Goal: Find specific page/section: Find specific page/section

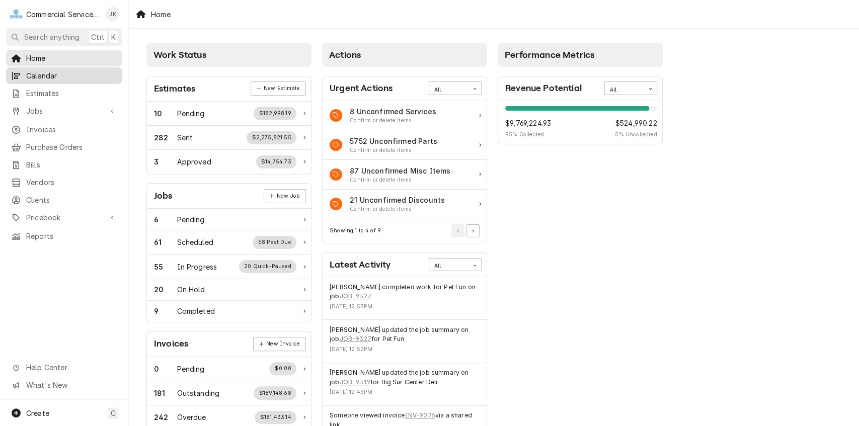
click at [67, 75] on span "Calendar" at bounding box center [71, 75] width 91 height 11
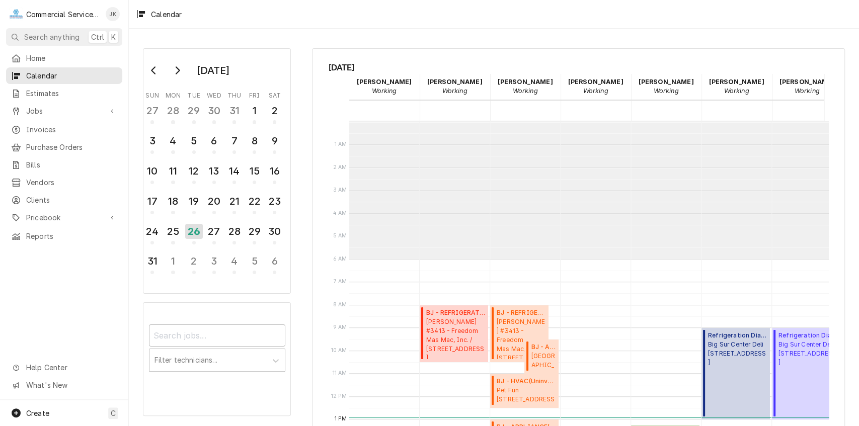
scroll to position [137, 0]
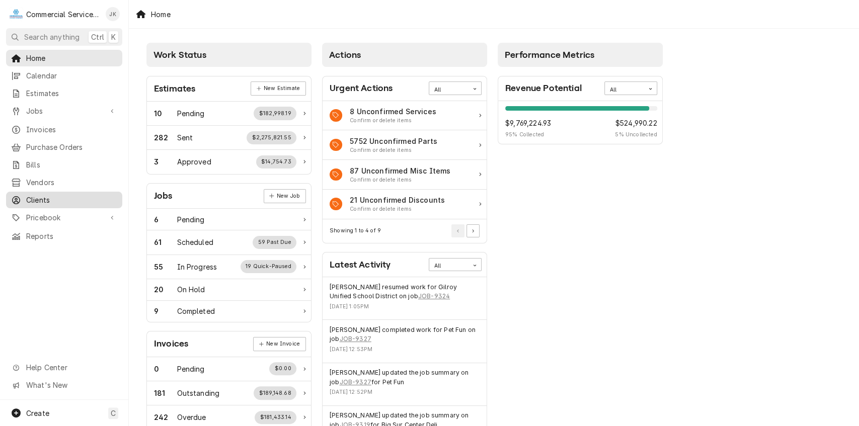
click at [61, 195] on span "Clients" at bounding box center [71, 200] width 91 height 11
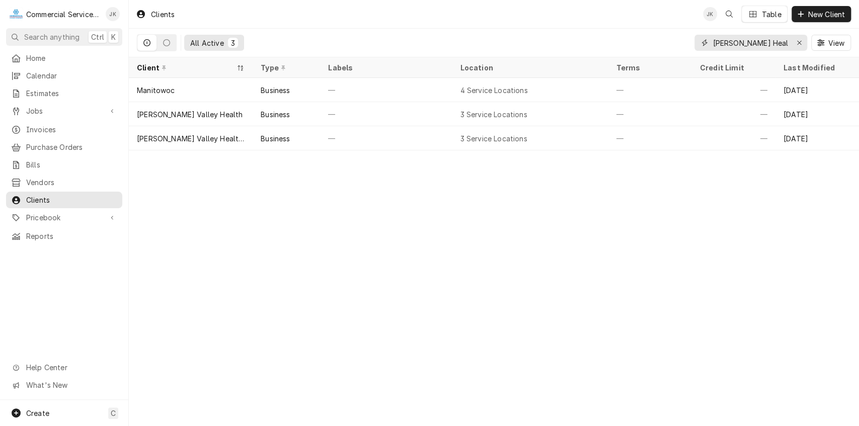
click at [771, 40] on input "Salinas Health" at bounding box center [751, 43] width 76 height 16
type input "S"
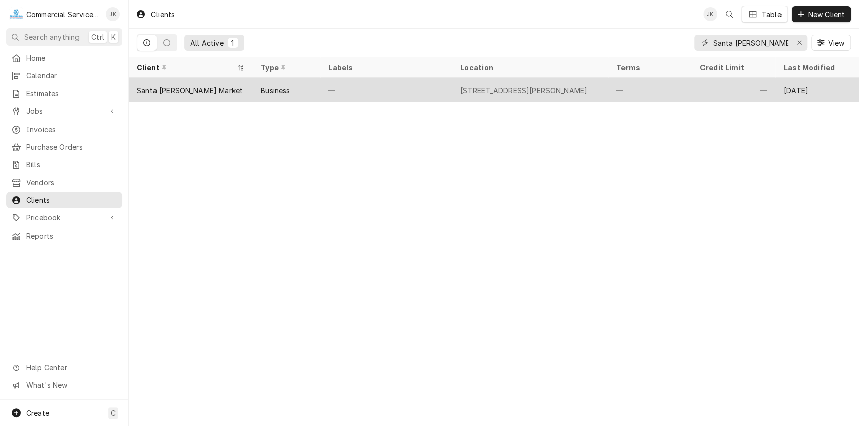
type input "Santa Cruz Market"
click at [457, 87] on div "19 E Romie Ln, Salinas, CA 93901" at bounding box center [530, 90] width 156 height 24
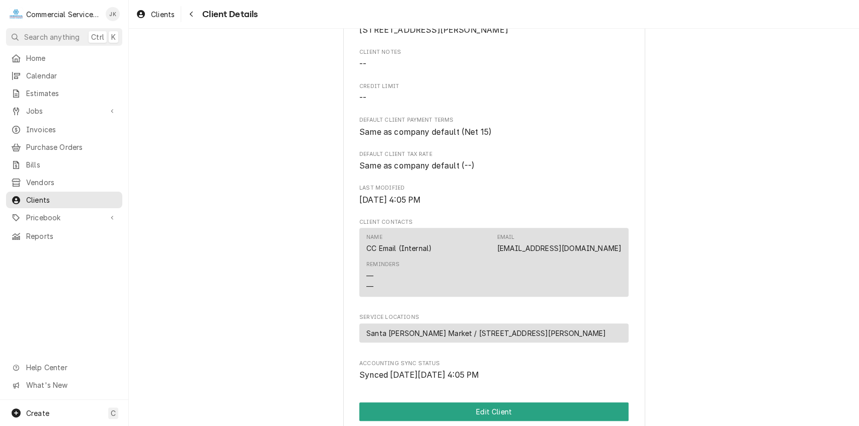
scroll to position [102, 0]
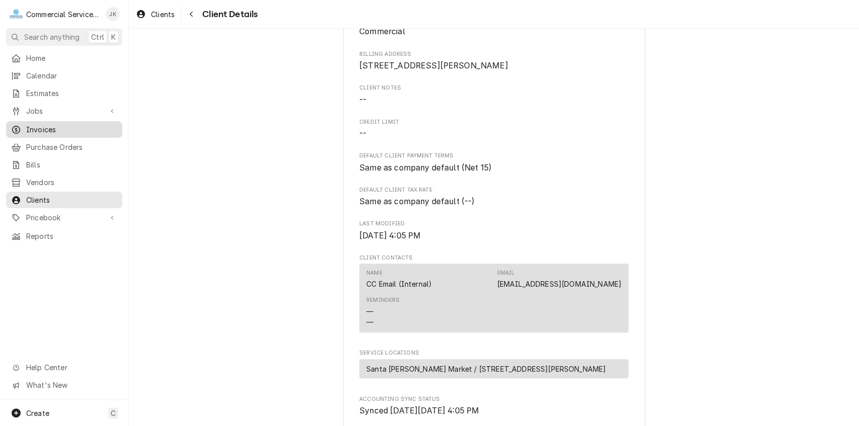
click at [47, 127] on span "Invoices" at bounding box center [71, 129] width 91 height 11
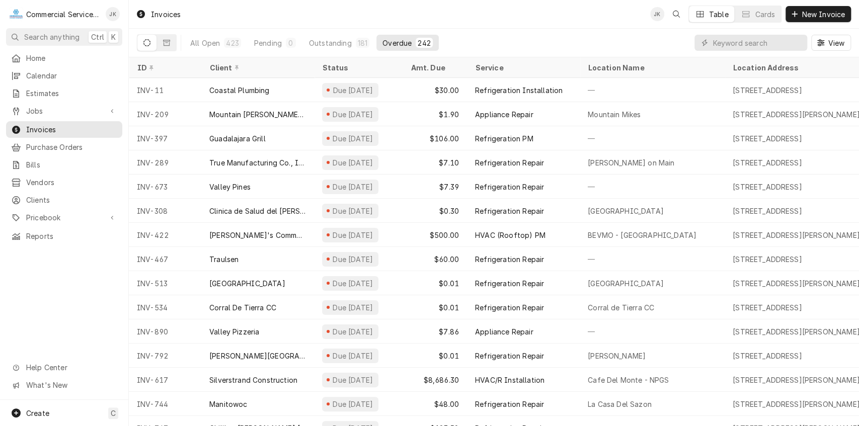
click at [710, 39] on div "Dynamic Content Wrapper" at bounding box center [751, 43] width 113 height 16
click at [726, 41] on input "Dynamic Content Wrapper" at bounding box center [758, 43] width 90 height 16
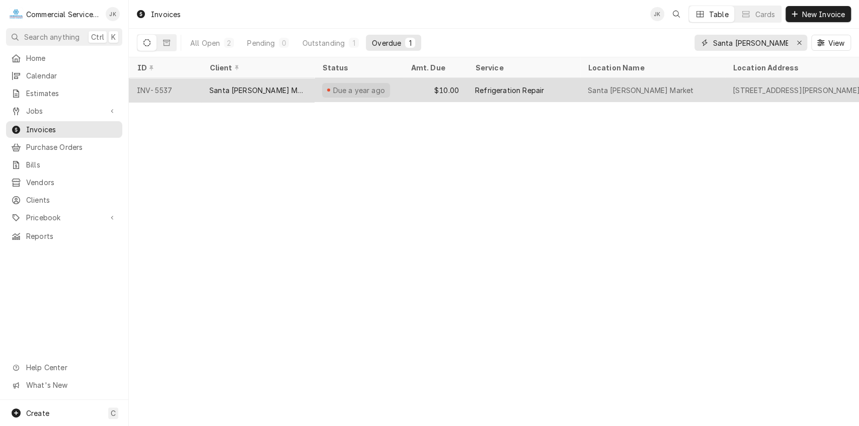
type input "Santa [PERSON_NAME] Market"
click at [422, 90] on div "$10.00" at bounding box center [435, 90] width 64 height 24
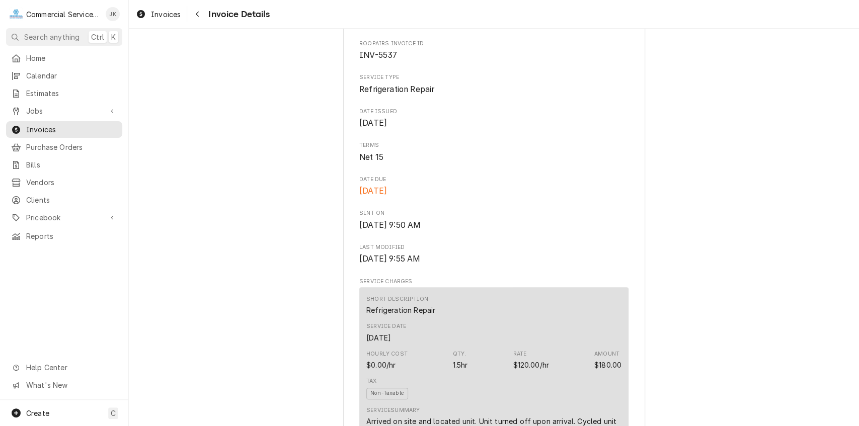
scroll to position [296, 0]
